Goal: Navigation & Orientation: Find specific page/section

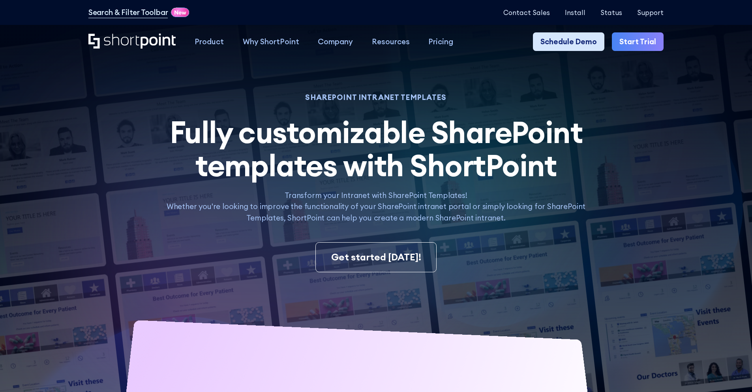
click at [566, 39] on link "Schedule Demo" at bounding box center [568, 41] width 71 height 19
